Goal: Task Accomplishment & Management: Use online tool/utility

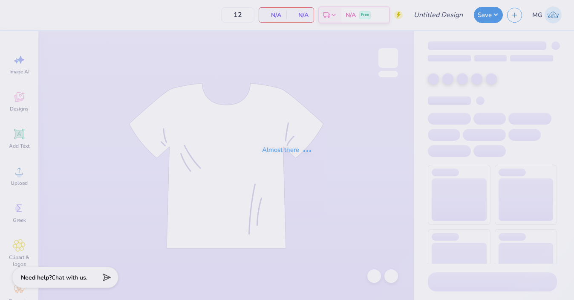
type input "Fall Merch"
type input "100"
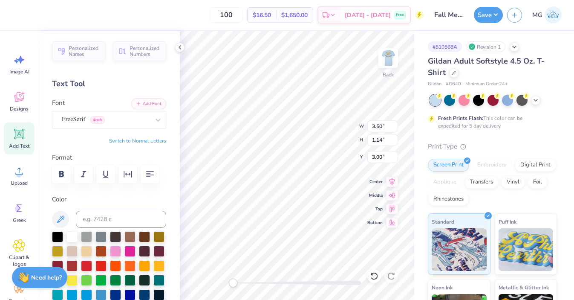
click at [415, 128] on div "# 510568A Revision 1 Gildan Adult Softstyle 4.5 Oz. T-Shirt Gildan # G640 Minim…" at bounding box center [494, 218] width 160 height 375
type input "3.50"
type input "0.36"
type input "4.33"
click at [420, 126] on div "# 510568A Revision 1 Gildan Adult Softstyle 4.5 Oz. T-Shirt Gildan # G640 Minim…" at bounding box center [494, 218] width 160 height 375
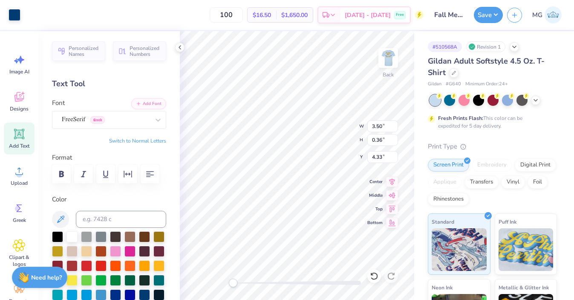
click at [420, 99] on div "# 510568A Revision 1 Gildan Adult Softstyle 4.5 Oz. T-Shirt Gildan # G640 Minim…" at bounding box center [494, 218] width 160 height 375
type input "4.29"
type input "0.44"
type input "4.44"
type input "4.37"
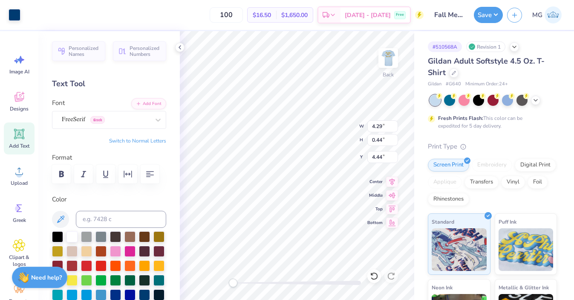
type input "1.42"
type input "2.72"
click at [415, 109] on div "# 510568A Revision 1 Gildan Adult Softstyle 4.5 Oz. T-Shirt Gildan # G640 Minim…" at bounding box center [494, 218] width 160 height 375
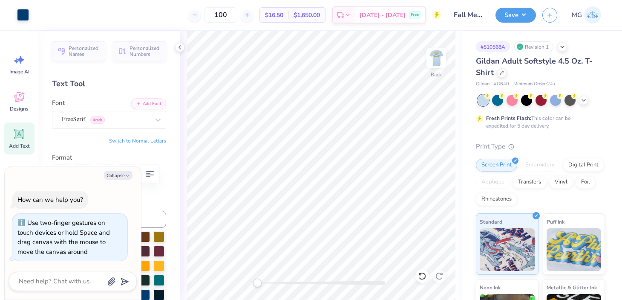
click at [211, 272] on div "Back" at bounding box center [321, 165] width 282 height 268
type textarea "x"
type input "4.37"
type input "1.42"
type input "2.72"
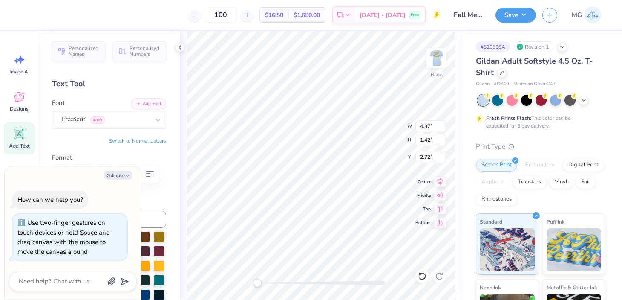
type textarea "x"
type input "4.29"
type input "0.44"
type input "5.98"
type textarea "x"
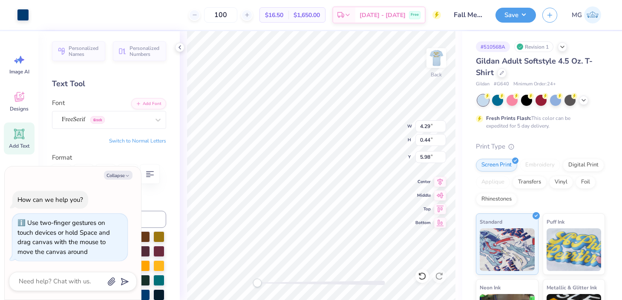
type input "6.12"
type input "1.99"
type input "2.15"
click at [459, 101] on div "Back W 4.29 4.29 " H 0.44 0.44 " Y 7.70 7.70 " Center Middle Top Bottom" at bounding box center [321, 165] width 282 height 268
click at [460, 101] on div "Back W 5.51 5.51 " H 0.57 0.57 " Y 4.66 4.66 " Center Middle Top Bottom" at bounding box center [321, 165] width 282 height 268
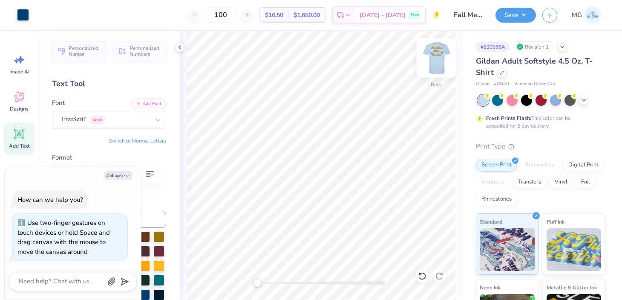
click at [441, 64] on img at bounding box center [436, 58] width 34 height 34
click at [438, 58] on img at bounding box center [436, 58] width 34 height 34
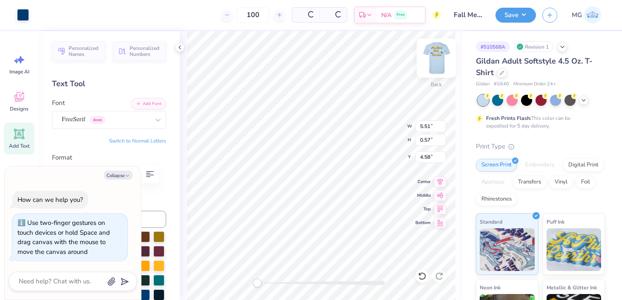
type textarea "x"
type input "5.38"
type input "1.75"
type input "2.53"
type textarea "x"
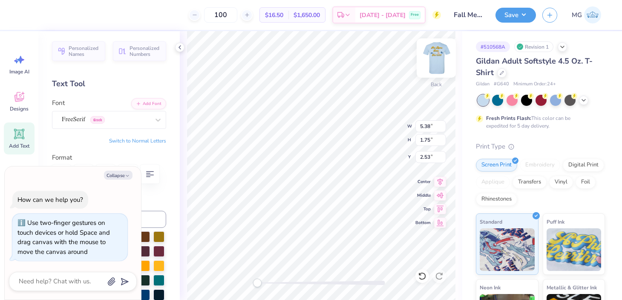
type input "5.51"
type input "0.57"
type input "5.39"
type textarea "x"
type input "5.51"
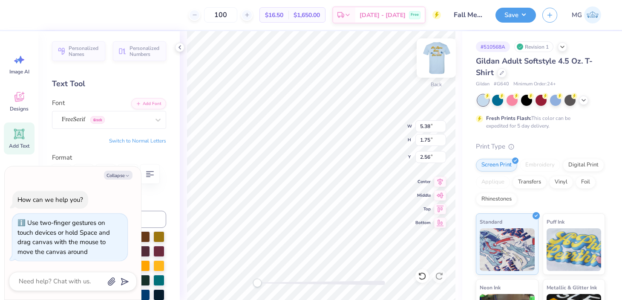
type input "0.57"
type input "4.58"
type textarea "x"
type input "5.68"
type input "0.59"
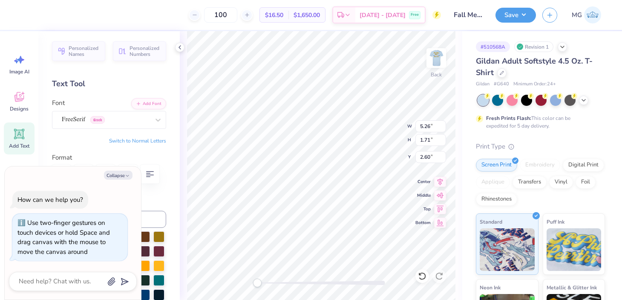
type input "4.58"
click at [459, 104] on div "Back W 5.68 5.68 " H 0.59 0.59 " Y 4.31 4.31 " Center Middle Top Bottom" at bounding box center [321, 165] width 282 height 268
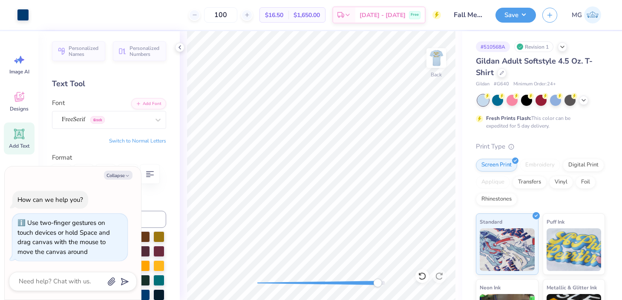
click at [380, 287] on div "Back" at bounding box center [321, 165] width 282 height 268
click at [297, 277] on div "Back" at bounding box center [321, 165] width 282 height 268
click at [467, 129] on div "# 510568A Revision 1 Gildan Adult Softstyle 4.5 Oz. T-Shirt Gildan # G640 Minim…" at bounding box center [542, 218] width 160 height 375
click at [461, 131] on div "Back W 5.68 5.68 " H 0.59 0.59 " Y 4.57 4.57 " Center Middle Top Bottom" at bounding box center [321, 165] width 282 height 268
click at [203, 285] on div "Back" at bounding box center [321, 165] width 282 height 268
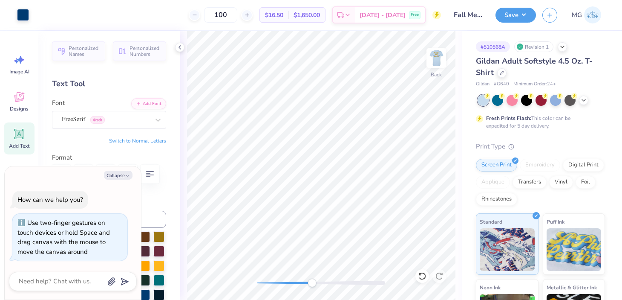
drag, startPoint x: 258, startPoint y: 281, endPoint x: 314, endPoint y: 282, distance: 55.8
click at [314, 282] on div "Accessibility label" at bounding box center [312, 282] width 9 height 9
click at [233, 286] on div "Back" at bounding box center [321, 165] width 282 height 268
type textarea "x"
type input "5.68"
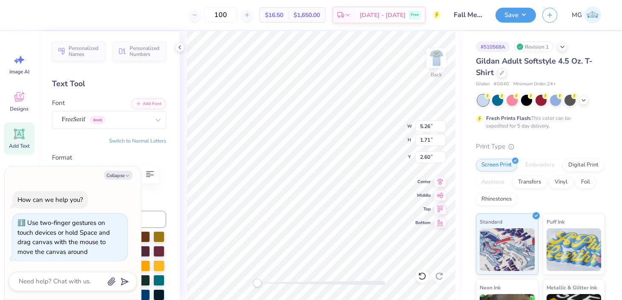
type input "0.59"
type input "4.51"
click at [291, 287] on div "Back W 5.68 5.68 " H 0.59 0.59 " Y 4.51 4.51 " Center Middle Top Bottom" at bounding box center [321, 165] width 282 height 268
click at [464, 148] on div "# 510568A Revision 1 Gildan Adult Softstyle 4.5 Oz. T-Shirt Gildan # G640 Minim…" at bounding box center [542, 218] width 160 height 375
click at [231, 280] on div "Back W 5.68 5.68 " H 0.59 0.59 " Y 4.51 4.51 " Center Middle Top Bottom" at bounding box center [321, 165] width 282 height 268
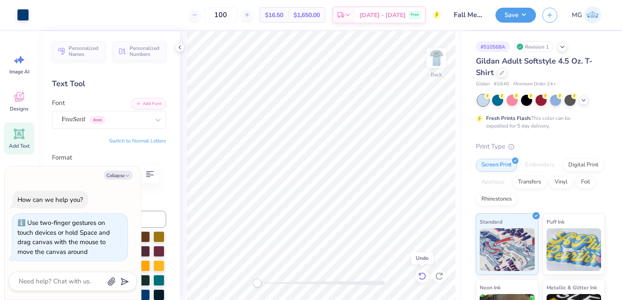
click at [424, 277] on icon at bounding box center [422, 275] width 9 height 9
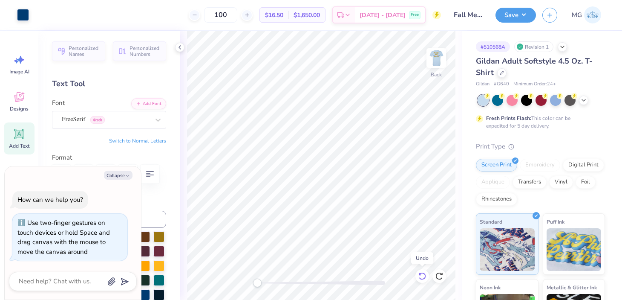
click at [424, 277] on icon at bounding box center [422, 275] width 9 height 9
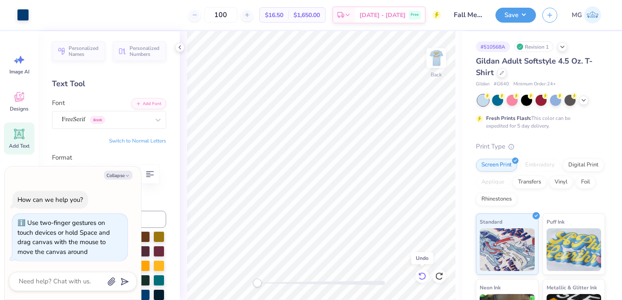
click at [424, 277] on icon at bounding box center [422, 275] width 9 height 9
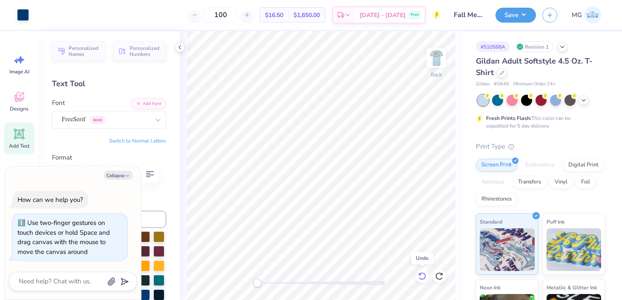
click at [424, 277] on icon at bounding box center [422, 275] width 9 height 9
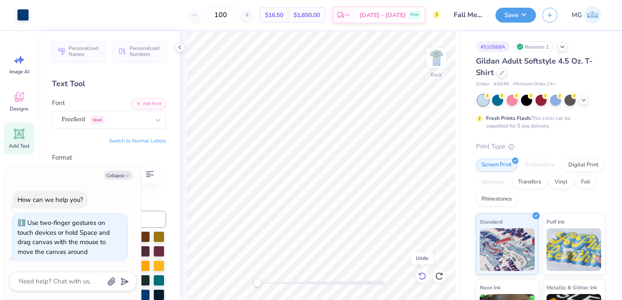
click at [424, 277] on icon at bounding box center [422, 275] width 9 height 9
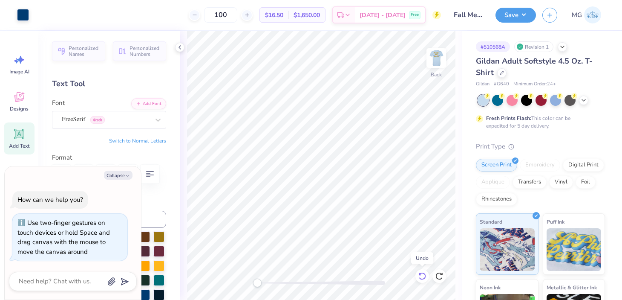
click at [424, 277] on icon at bounding box center [422, 275] width 9 height 9
click at [441, 275] on icon at bounding box center [439, 275] width 9 height 9
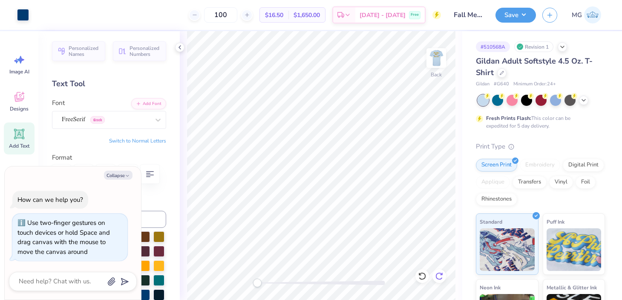
click at [441, 275] on icon at bounding box center [439, 275] width 9 height 9
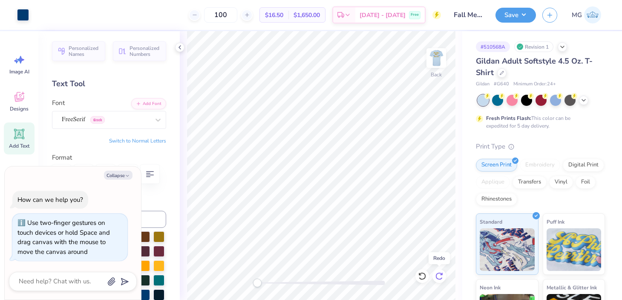
click at [441, 275] on icon at bounding box center [439, 275] width 9 height 9
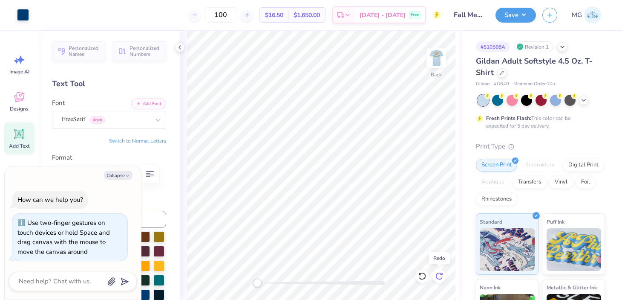
click at [441, 275] on icon at bounding box center [439, 275] width 9 height 9
click at [441, 274] on icon at bounding box center [442, 274] width 2 height 2
click at [423, 277] on icon at bounding box center [422, 275] width 9 height 9
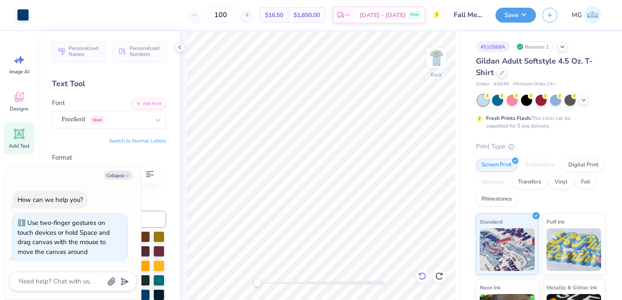
click at [423, 277] on icon at bounding box center [422, 275] width 9 height 9
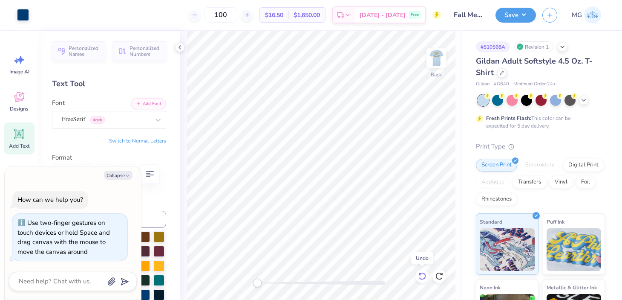
click at [423, 277] on icon at bounding box center [422, 275] width 9 height 9
click at [458, 107] on div "Back W 5.38 5.38 " H 1.75 1.75 " Y 2.53 2.53 " Center Middle Top Bottom" at bounding box center [321, 165] width 282 height 268
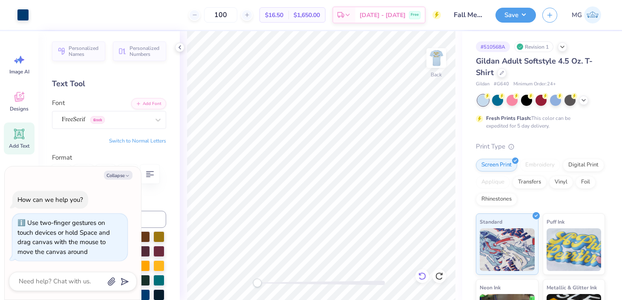
click at [427, 278] on div at bounding box center [422, 276] width 14 height 14
click at [427, 276] on div at bounding box center [422, 276] width 14 height 14
click at [441, 273] on icon at bounding box center [438, 276] width 7 height 8
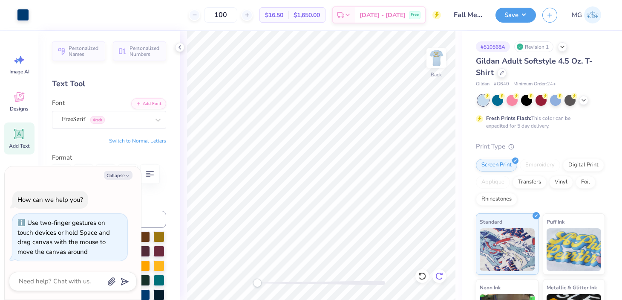
click at [441, 273] on icon at bounding box center [438, 276] width 7 height 8
click at [440, 274] on icon at bounding box center [439, 275] width 9 height 9
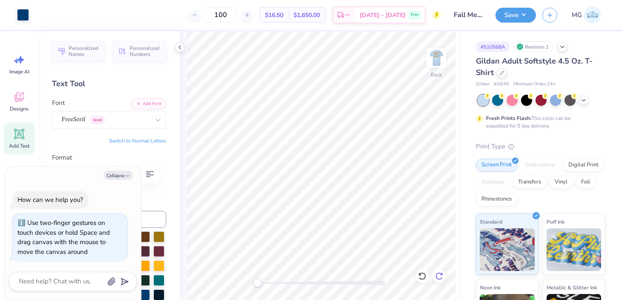
click at [438, 275] on icon at bounding box center [439, 275] width 9 height 9
click at [422, 276] on icon at bounding box center [422, 275] width 9 height 9
click at [437, 276] on icon at bounding box center [439, 275] width 9 height 9
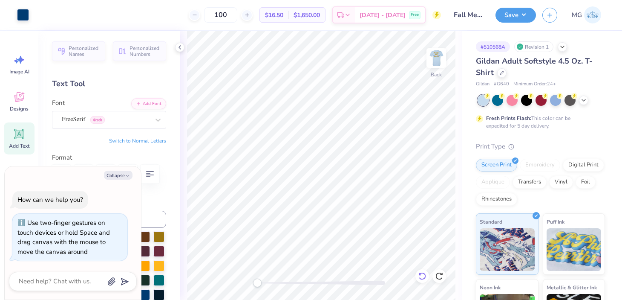
click at [420, 274] on icon at bounding box center [422, 275] width 9 height 9
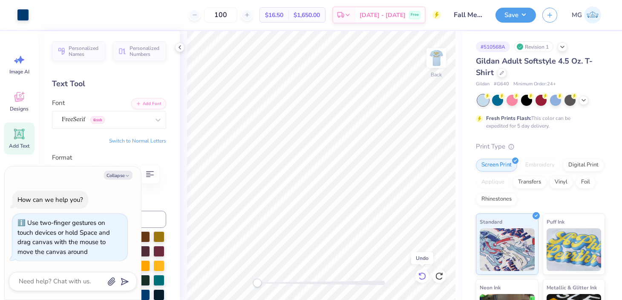
click at [420, 274] on icon at bounding box center [422, 275] width 9 height 9
click at [441, 278] on icon at bounding box center [438, 276] width 7 height 8
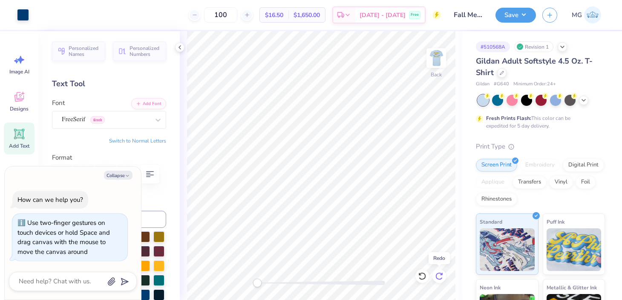
click at [441, 278] on icon at bounding box center [438, 276] width 7 height 8
click at [424, 281] on div at bounding box center [422, 276] width 14 height 14
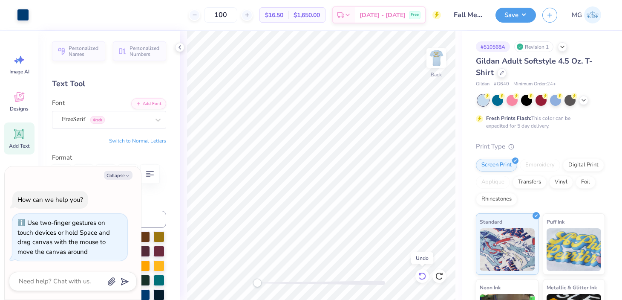
click at [424, 281] on div at bounding box center [422, 276] width 14 height 14
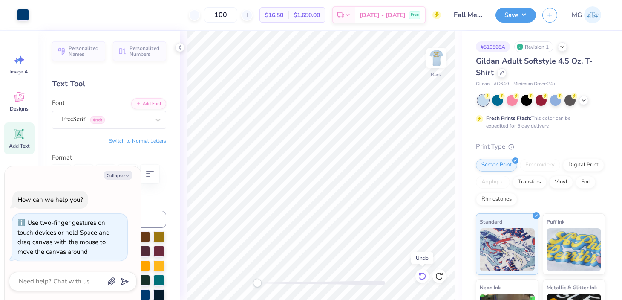
click at [424, 281] on div at bounding box center [422, 276] width 14 height 14
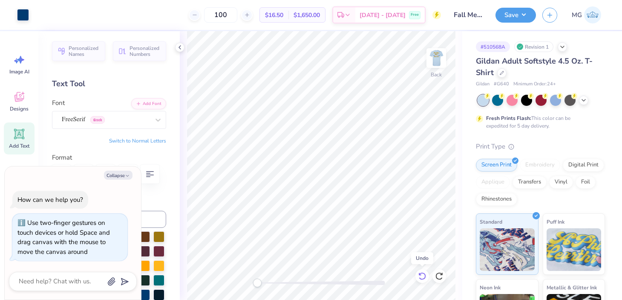
click at [424, 281] on div at bounding box center [422, 276] width 14 height 14
click at [439, 277] on icon at bounding box center [439, 275] width 9 height 9
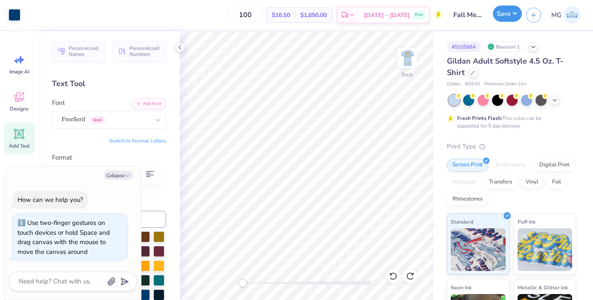
click at [506, 14] on button "Save" at bounding box center [507, 14] width 29 height 16
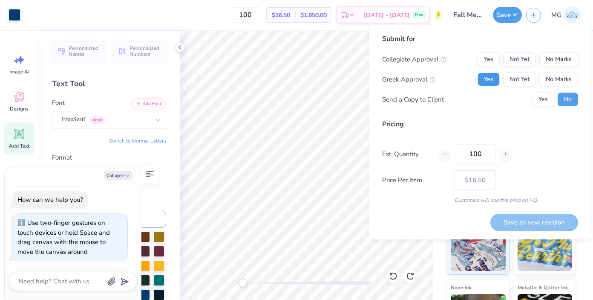
click at [491, 78] on button "Yes" at bounding box center [489, 79] width 22 height 14
click at [547, 62] on button "No Marks" at bounding box center [558, 59] width 39 height 14
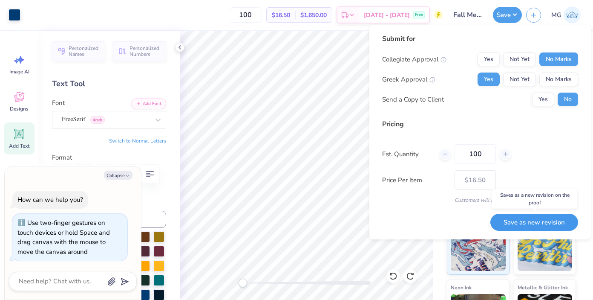
click at [530, 222] on button "Save as new revision" at bounding box center [534, 221] width 88 height 17
type textarea "x"
type input "– –"
type textarea "x"
type input "$16.50"
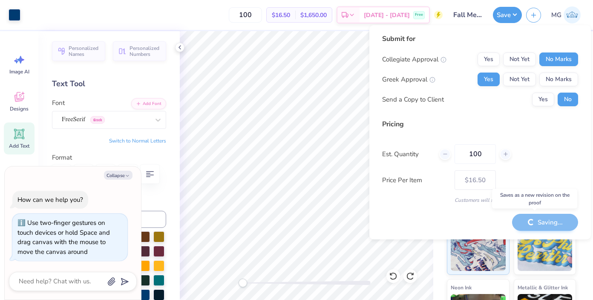
type textarea "x"
